Goal: Information Seeking & Learning: Find specific fact

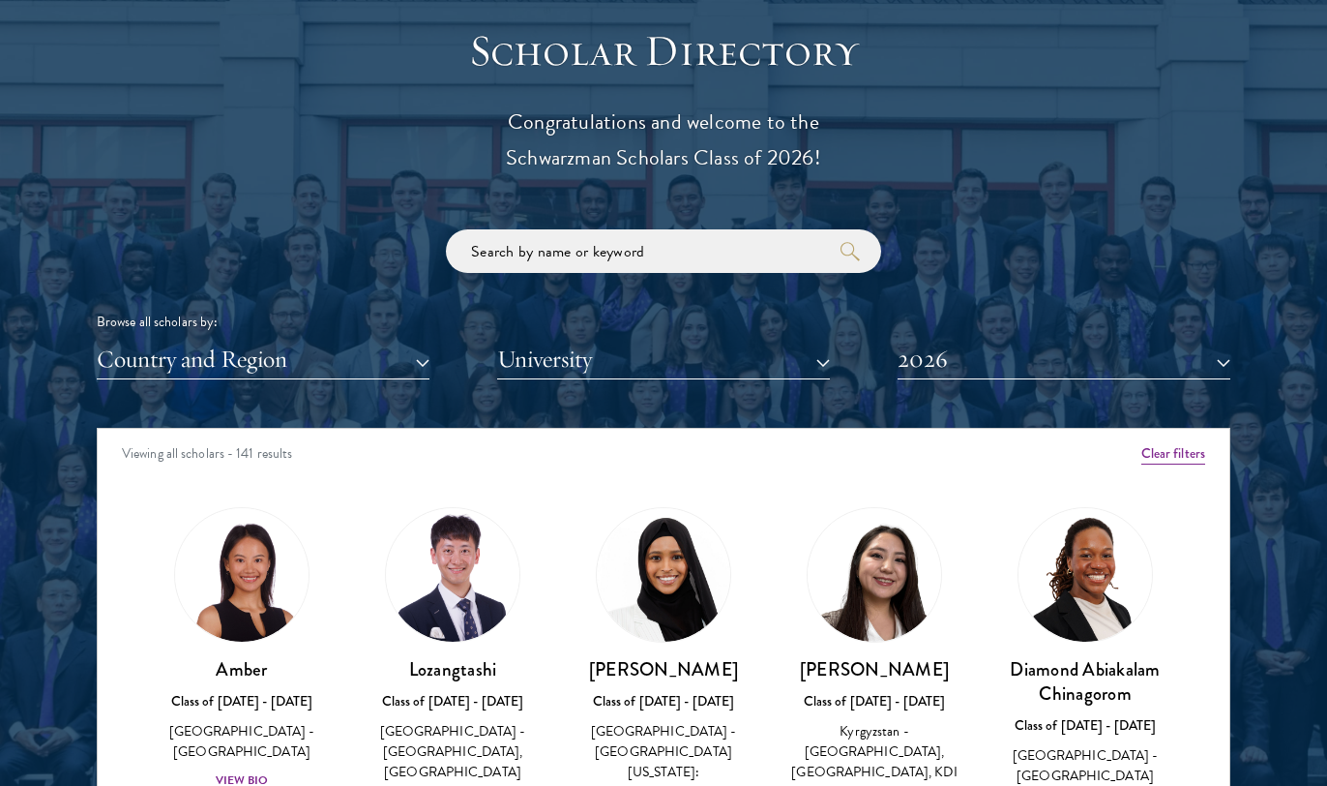
scroll to position [2138, 0]
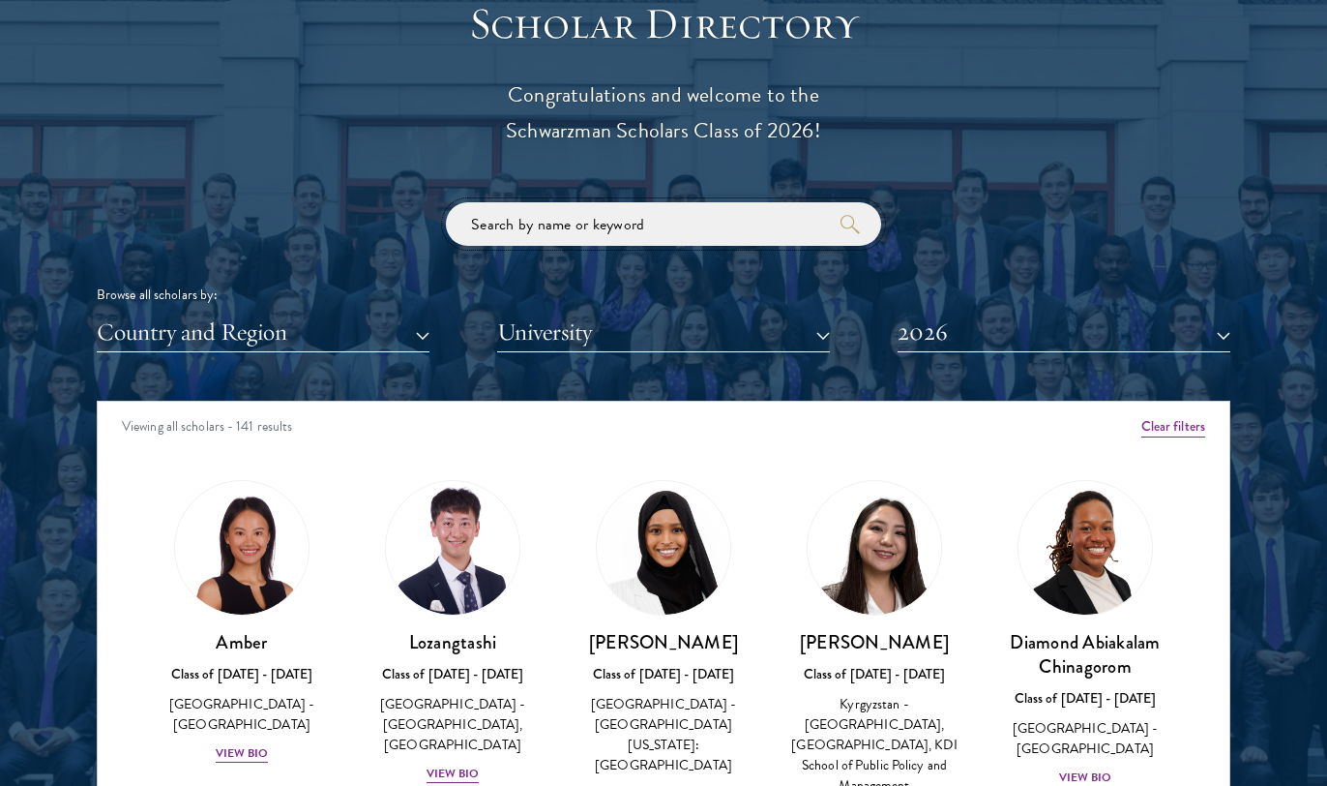
click at [762, 218] on input "search" at bounding box center [663, 224] width 435 height 44
click at [974, 320] on button "2026" at bounding box center [1064, 333] width 333 height 40
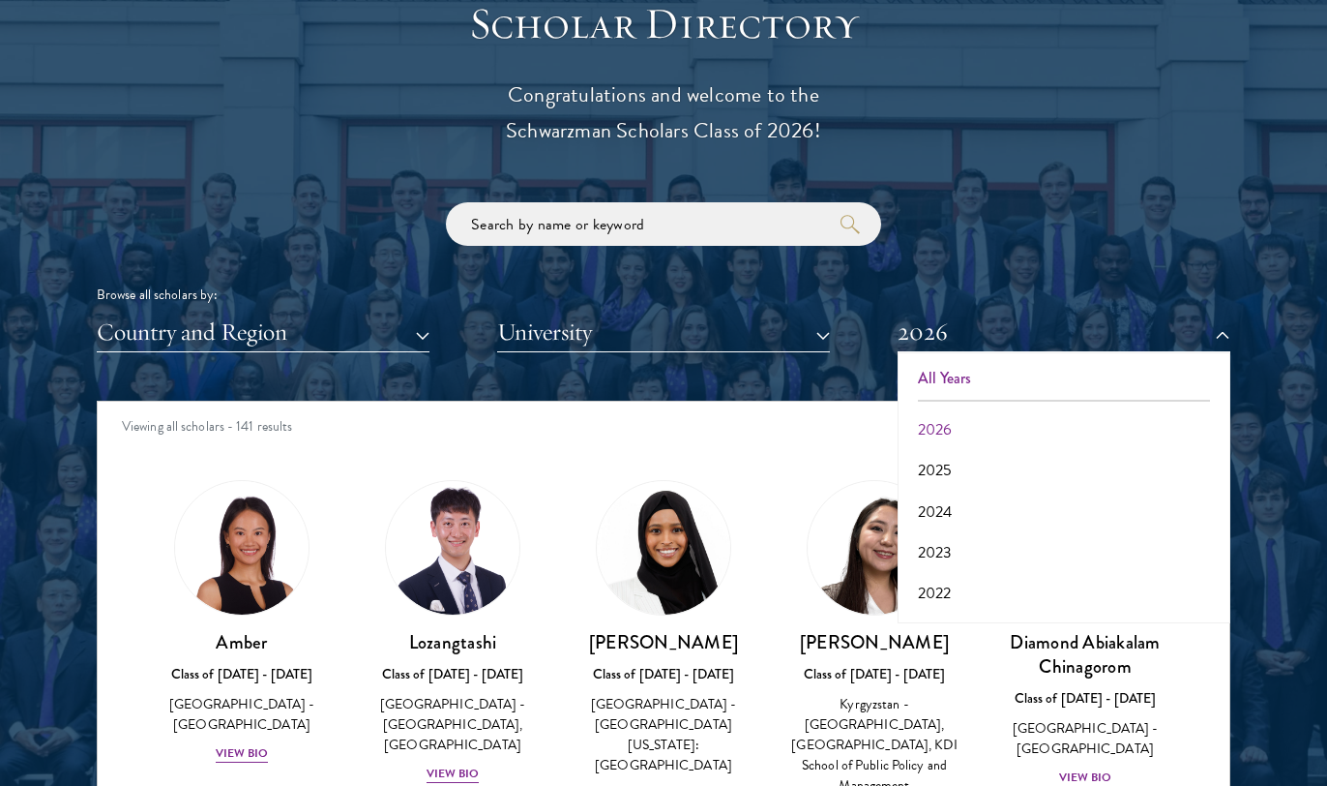
click at [972, 363] on button "All Years" at bounding box center [1064, 378] width 321 height 41
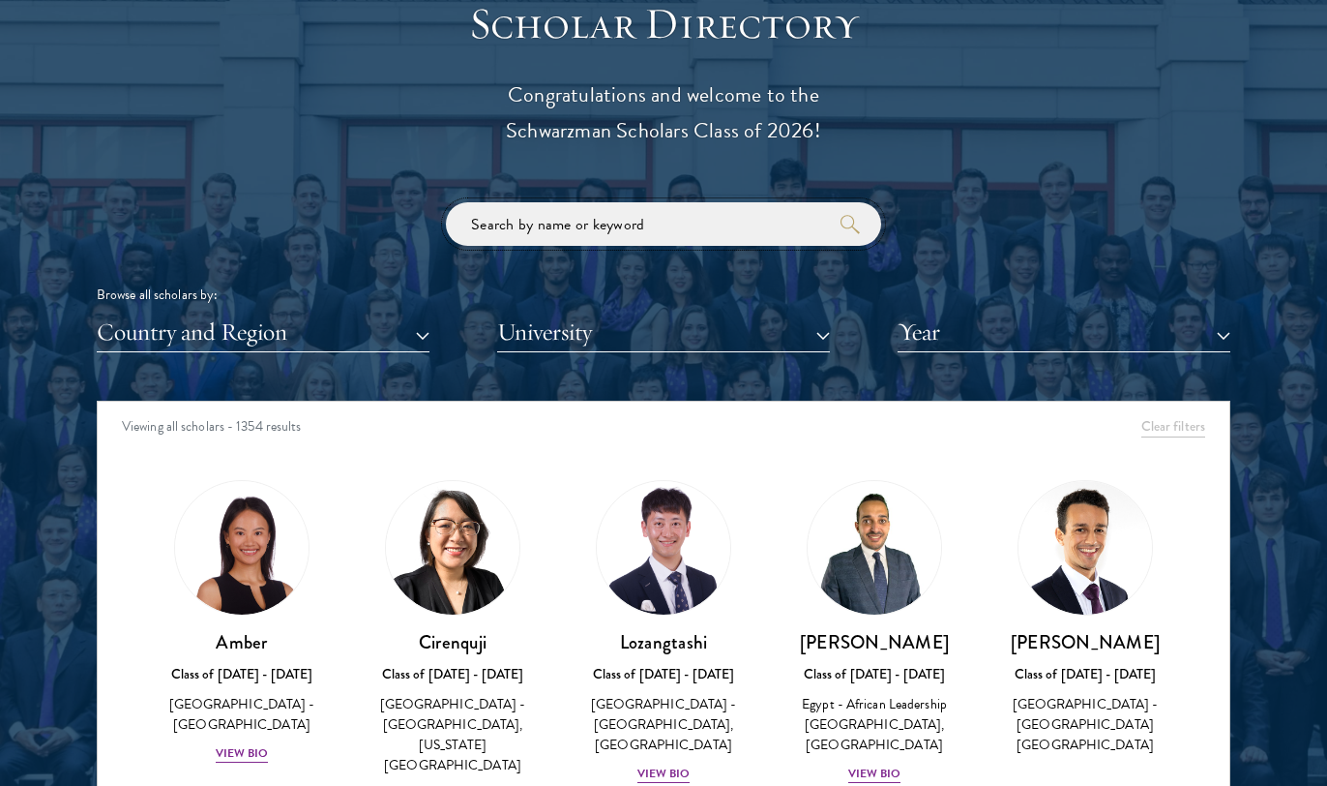
click at [704, 215] on input "search" at bounding box center [663, 224] width 435 height 44
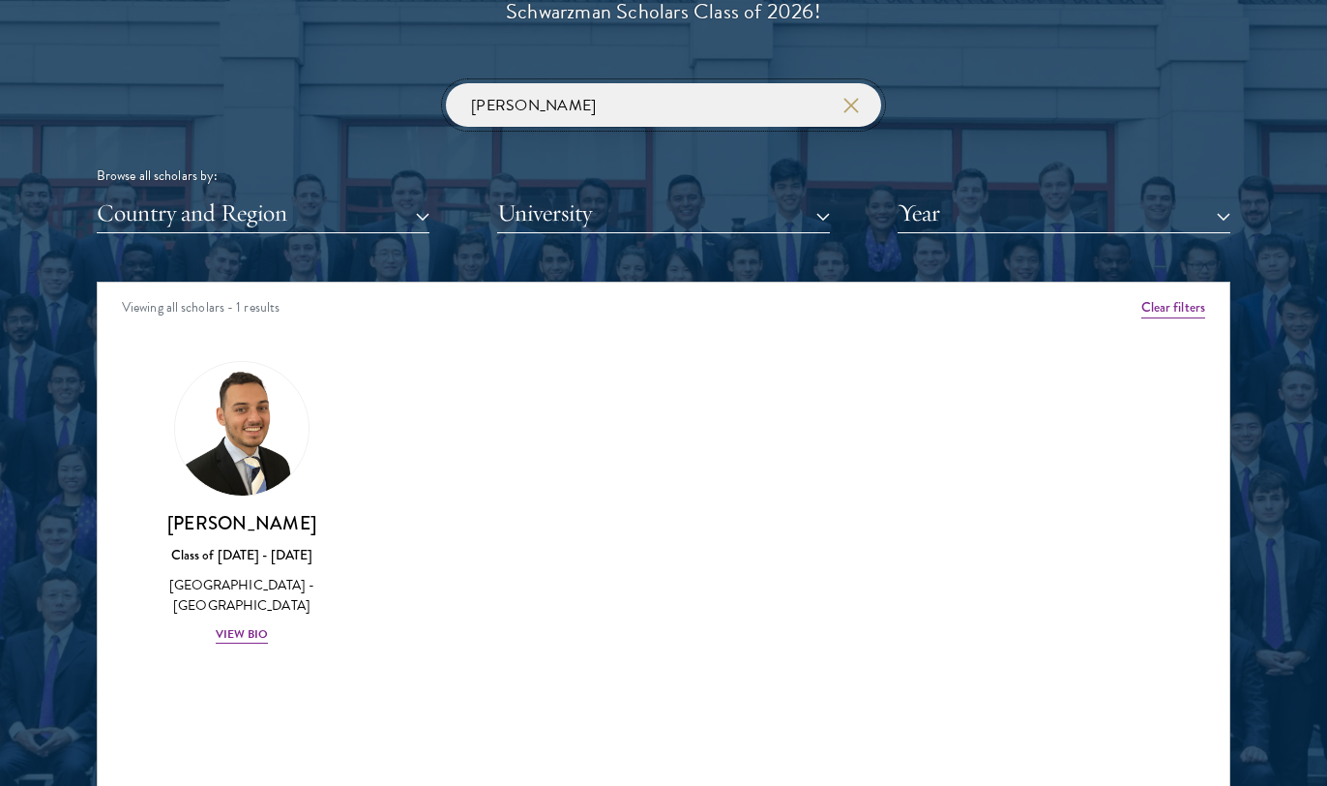
scroll to position [2286, 1]
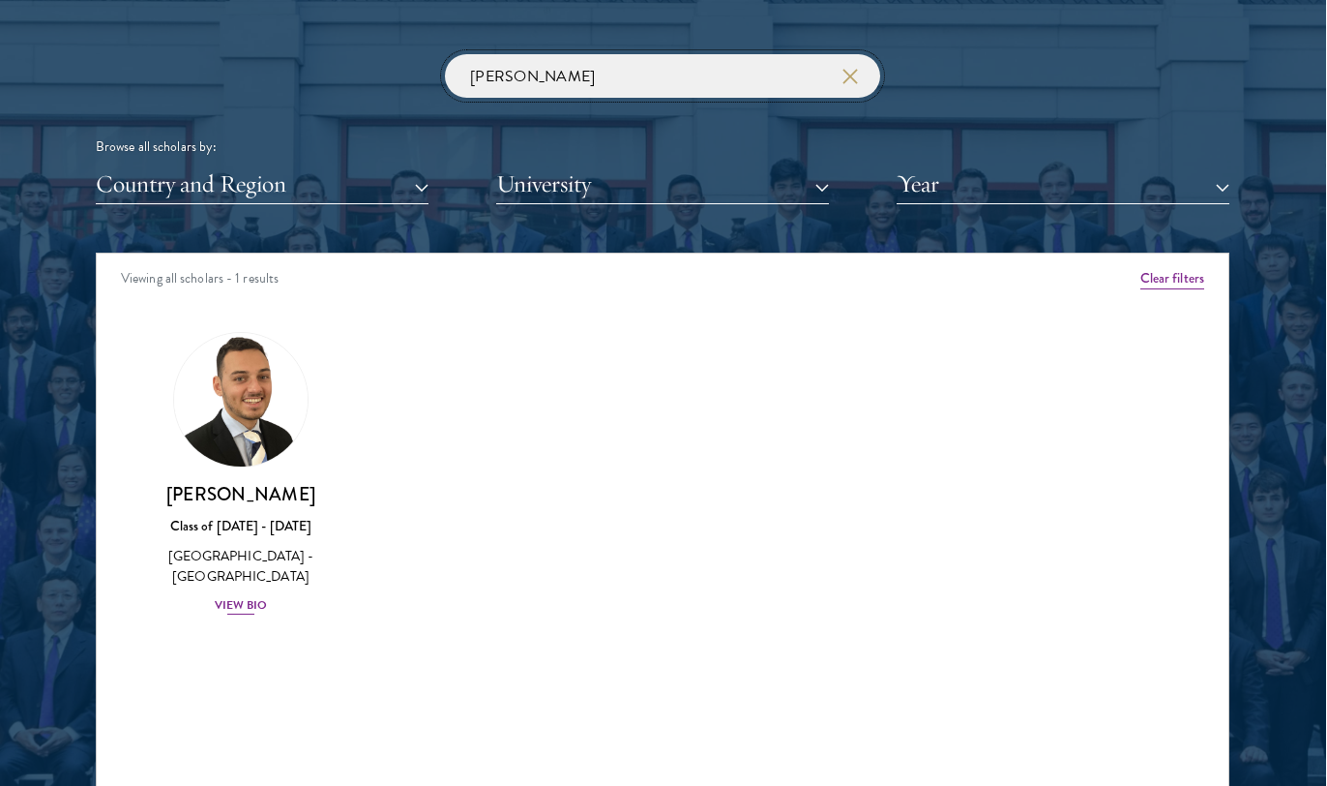
type input "[PERSON_NAME]"
click at [262, 603] on div "View Bio" at bounding box center [241, 605] width 53 height 18
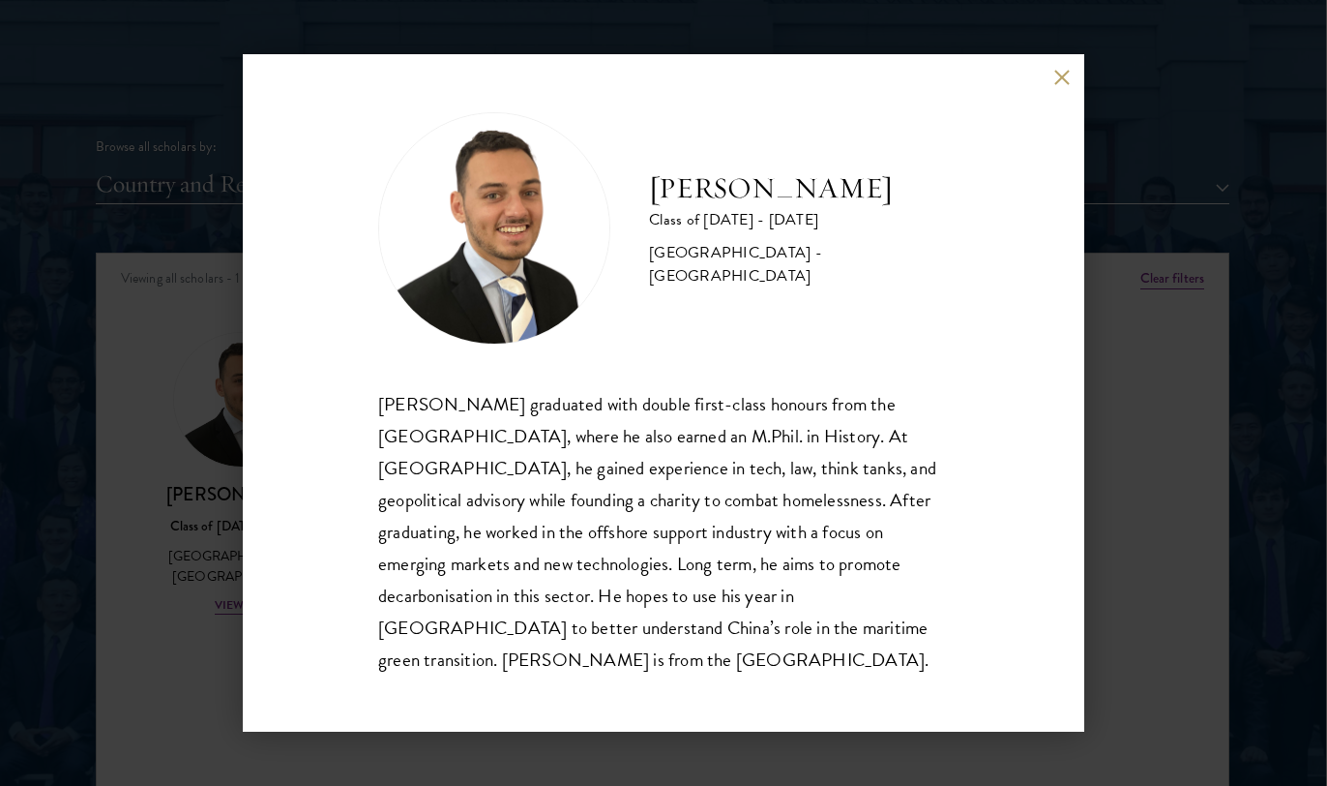
click at [1063, 85] on button at bounding box center [1062, 77] width 16 height 16
